Goal: Information Seeking & Learning: Learn about a topic

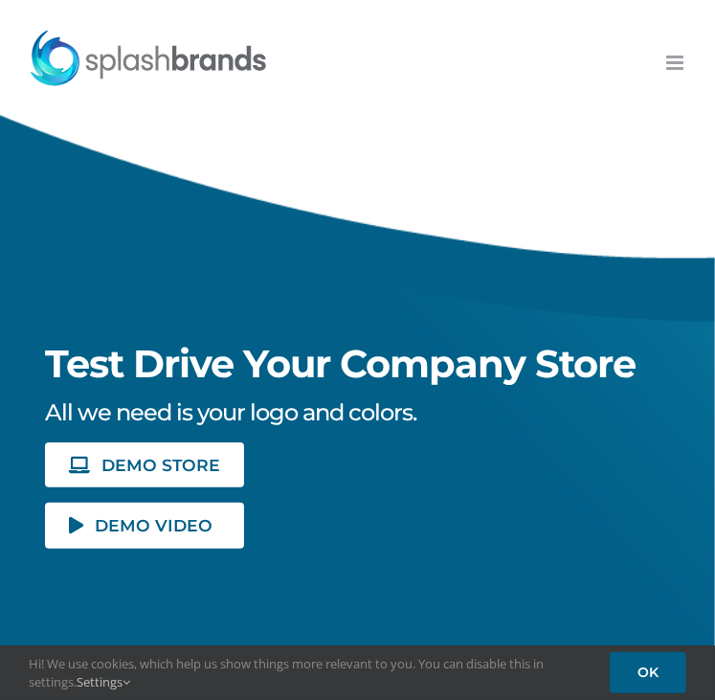
click at [676, 70] on link "Toggle mobile menu" at bounding box center [676, 63] width 20 height 20
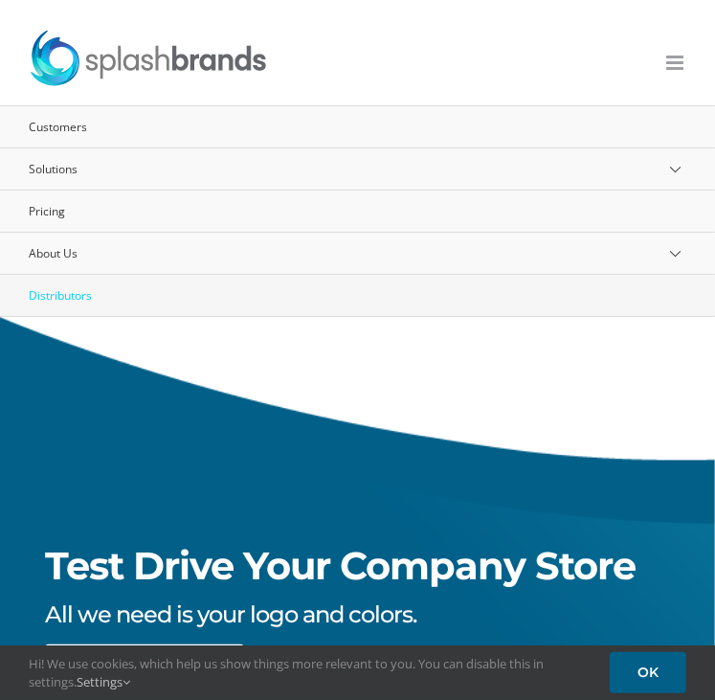
click at [73, 296] on span "Distributors" at bounding box center [60, 295] width 63 height 16
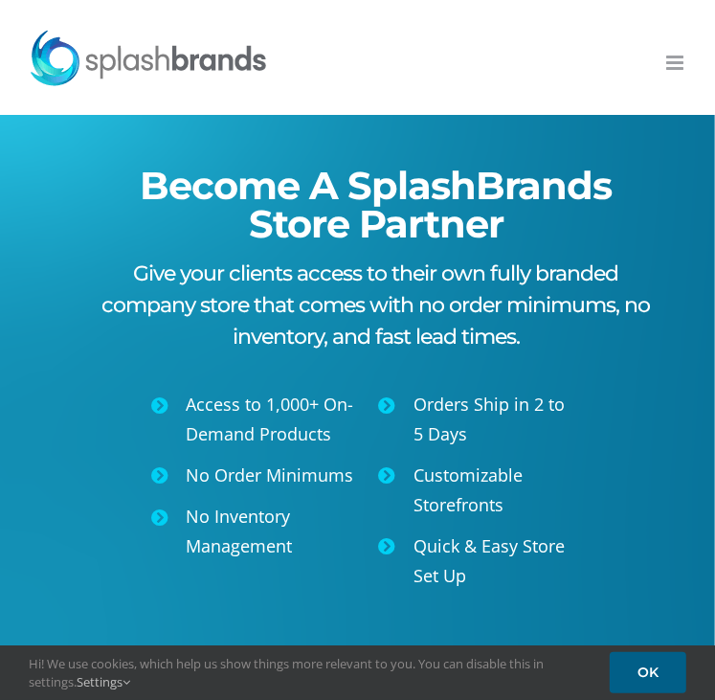
click at [673, 66] on link "Toggle mobile menu" at bounding box center [676, 63] width 20 height 20
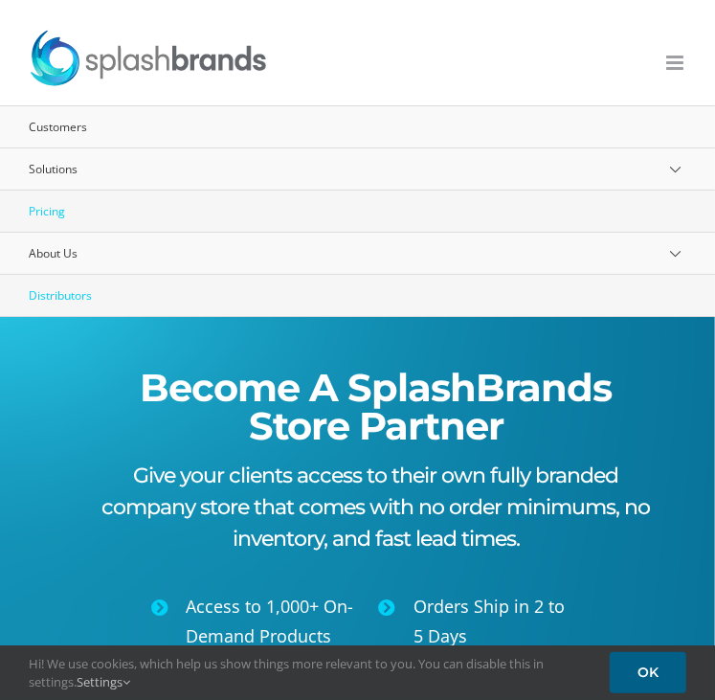
click at [56, 215] on span "Pricing" at bounding box center [47, 211] width 36 height 16
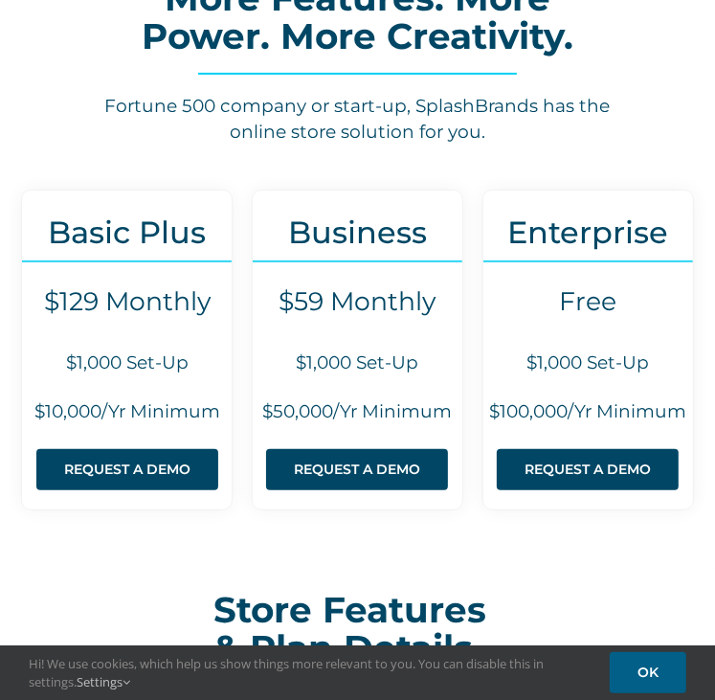
scroll to position [233, 0]
